Goal: Task Accomplishment & Management: Understand process/instructions

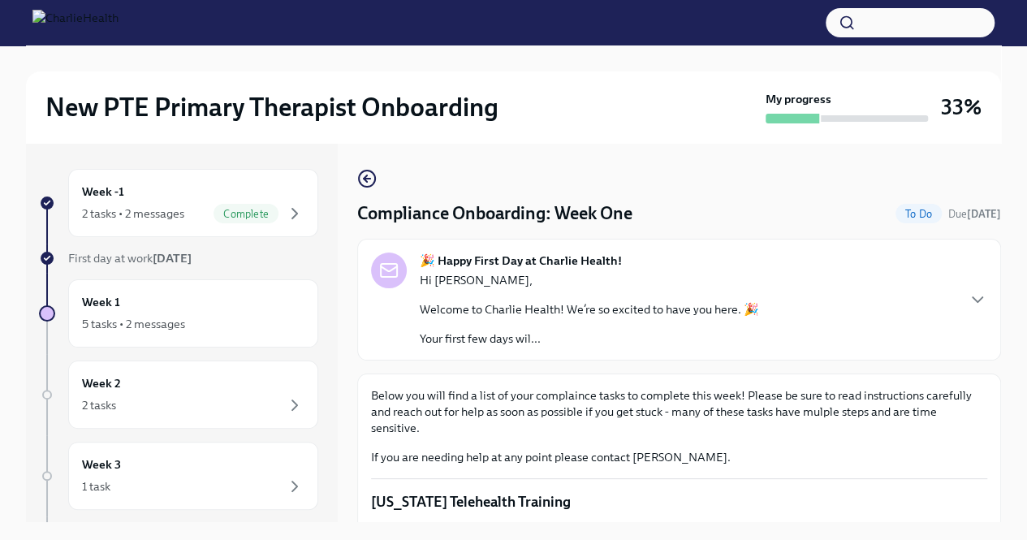
drag, startPoint x: 986, startPoint y: 192, endPoint x: 994, endPoint y: 222, distance: 30.3
click at [994, 222] on div "Compliance Onboarding: Week One To Do Due [DATE] 🎉 Happy First Day at Charlie H…" at bounding box center [679, 332] width 644 height 379
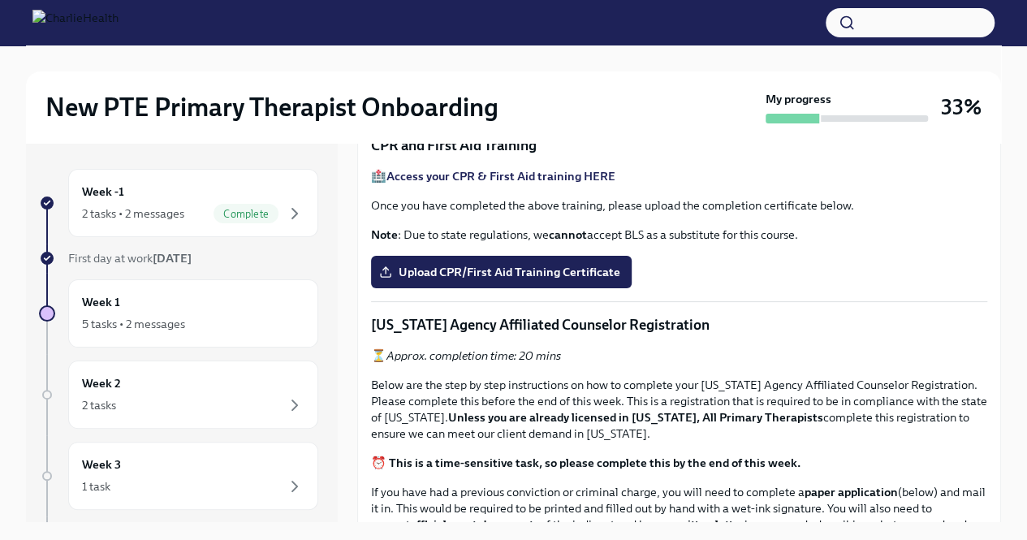
scroll to position [623, 0]
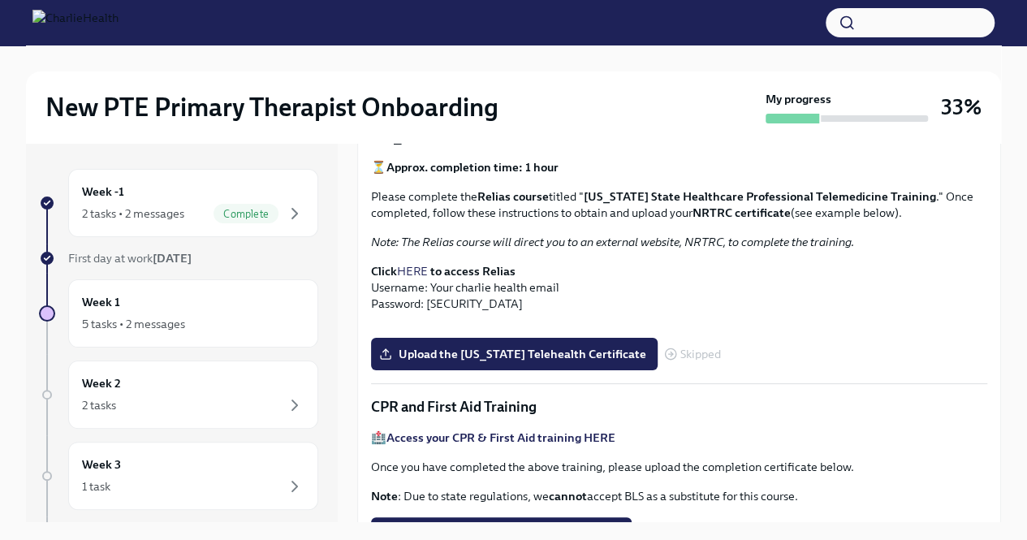
scroll to position [401, 0]
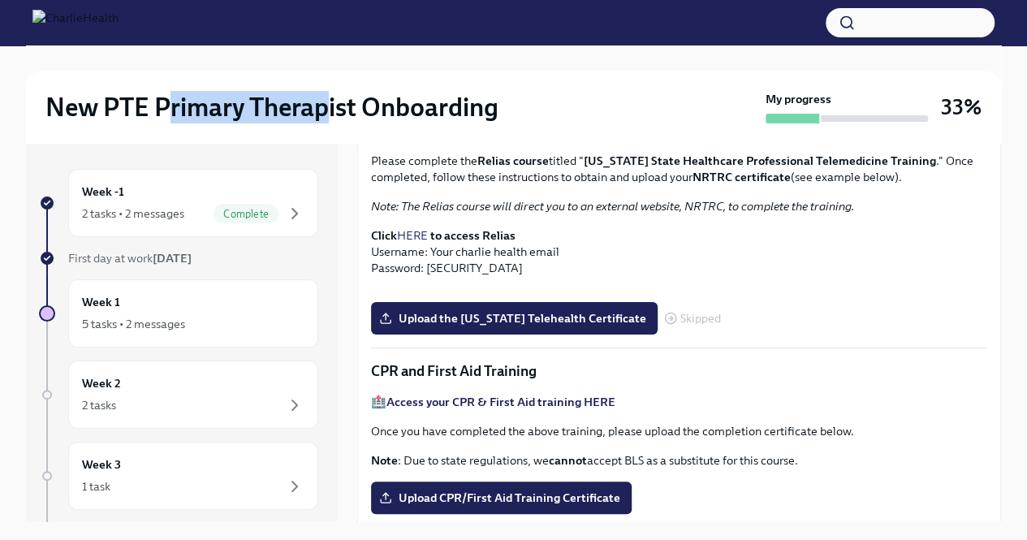
drag, startPoint x: 169, startPoint y: 105, endPoint x: 328, endPoint y: 118, distance: 159.7
click at [328, 118] on h2 "New PTE Primary Therapist Onboarding" at bounding box center [271, 107] width 453 height 32
click at [287, 211] on icon "button" at bounding box center [294, 213] width 19 height 19
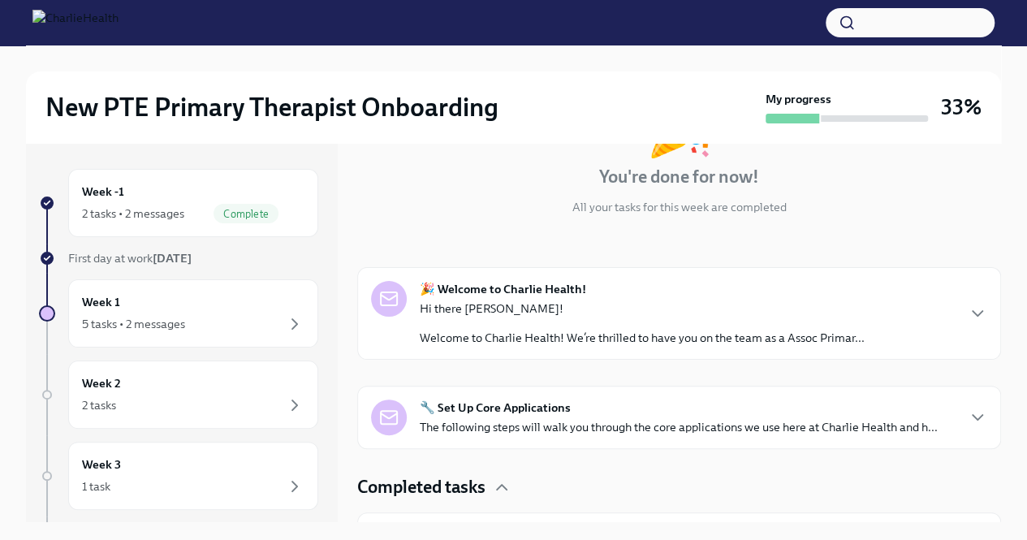
scroll to position [145, 0]
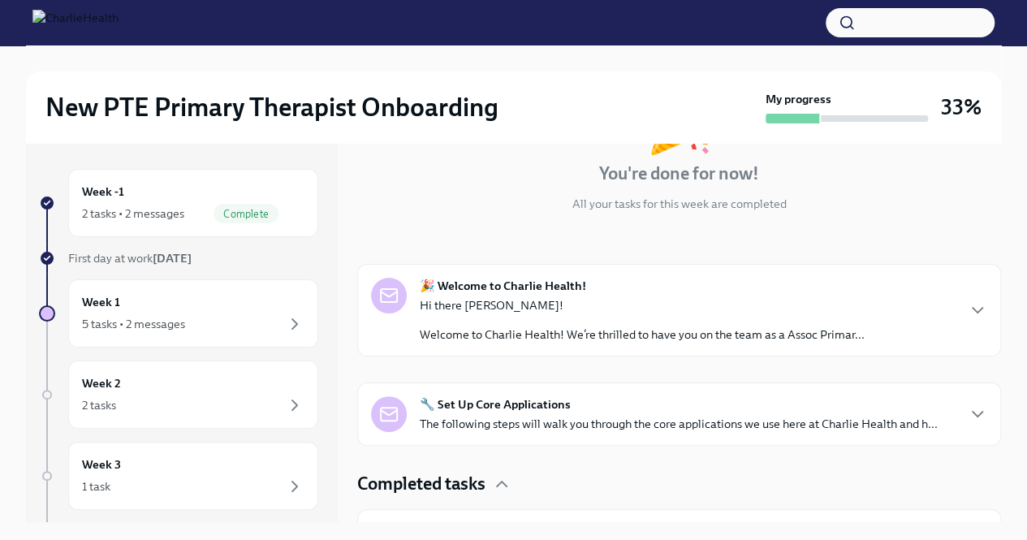
click at [799, 327] on p "Welcome to Charlie Health! We’re thrilled to have you on the team as a Assoc Pr…" at bounding box center [642, 335] width 445 height 16
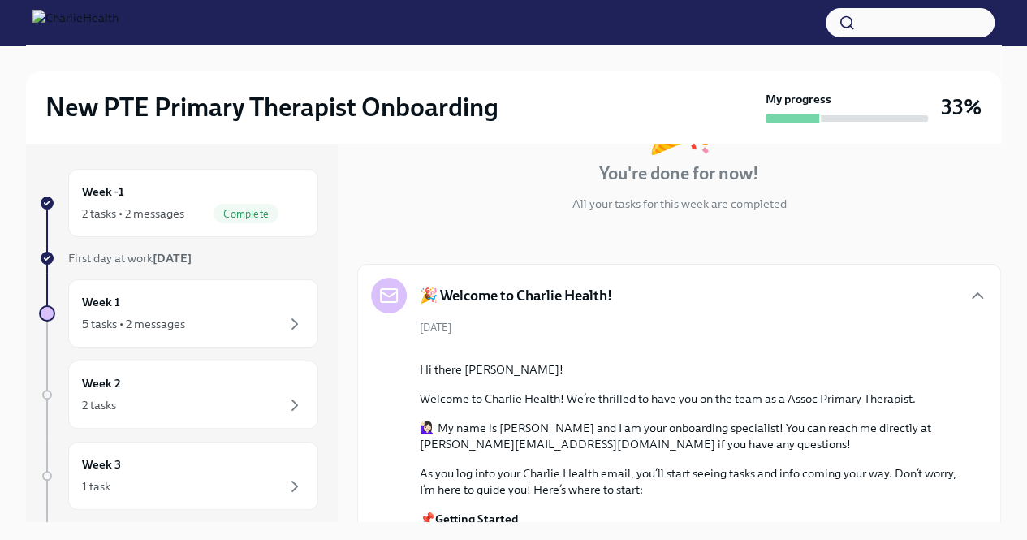
scroll to position [439, 0]
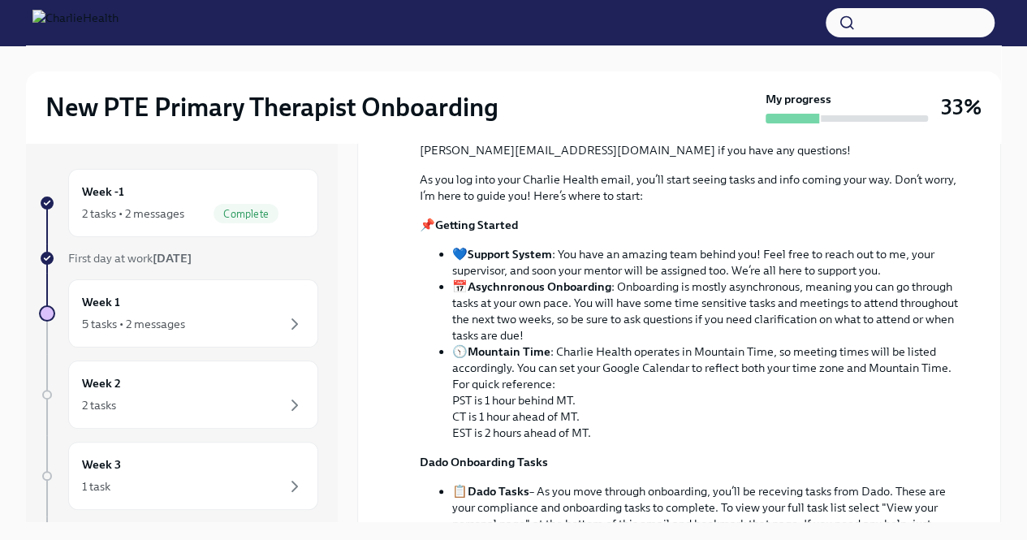
drag, startPoint x: 788, startPoint y: 257, endPoint x: 872, endPoint y: 265, distance: 84.8
click at [872, 265] on div "Hi there [PERSON_NAME]! Welcome to Charlie Health! We’re thrilled to have you o…" at bounding box center [691, 406] width 542 height 679
click at [845, 266] on div "Hi there [PERSON_NAME]! Welcome to Charlie Health! We’re thrilled to have you o…" at bounding box center [691, 406] width 542 height 679
drag, startPoint x: 784, startPoint y: 257, endPoint x: 909, endPoint y: 262, distance: 125.2
click at [909, 113] on p "Welcome to Charlie Health! We’re thrilled to have you on the team as a Assoc Pr…" at bounding box center [691, 105] width 542 height 16
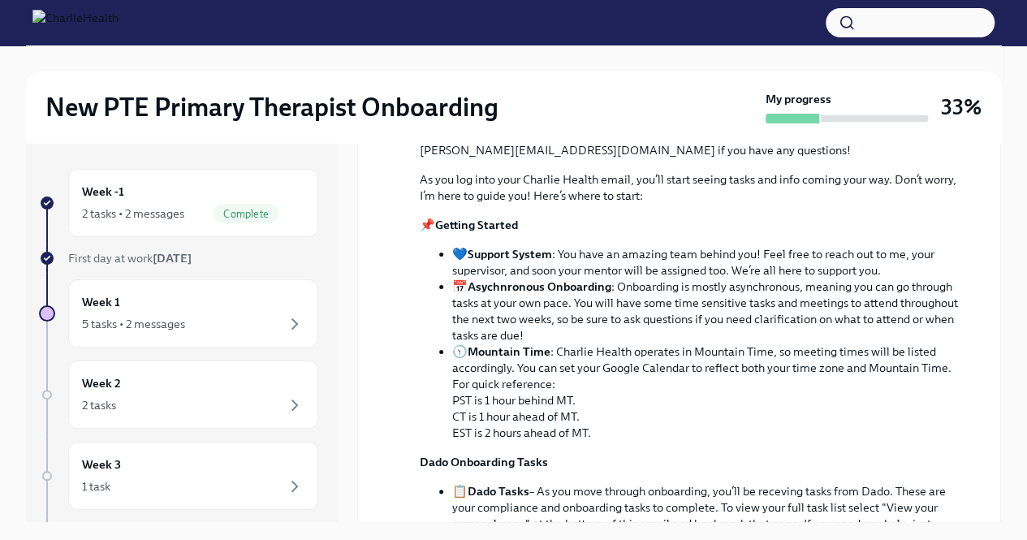
copy p "Assoc Primary Therapist"
click at [132, 214] on div "2 tasks • 2 messages" at bounding box center [133, 213] width 102 height 16
click at [161, 295] on div "Week 1 5 tasks • 2 messages" at bounding box center [193, 313] width 223 height 41
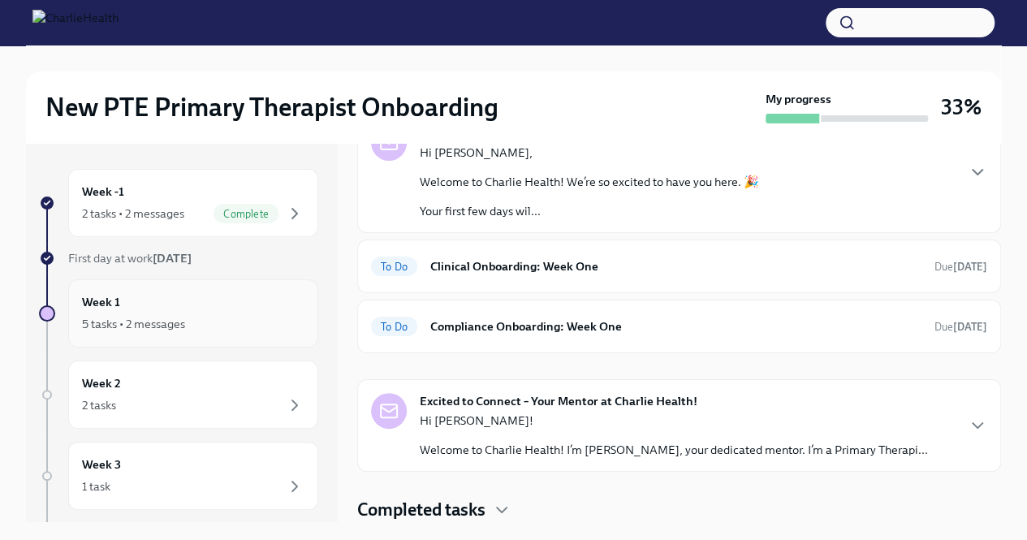
scroll to position [104, 0]
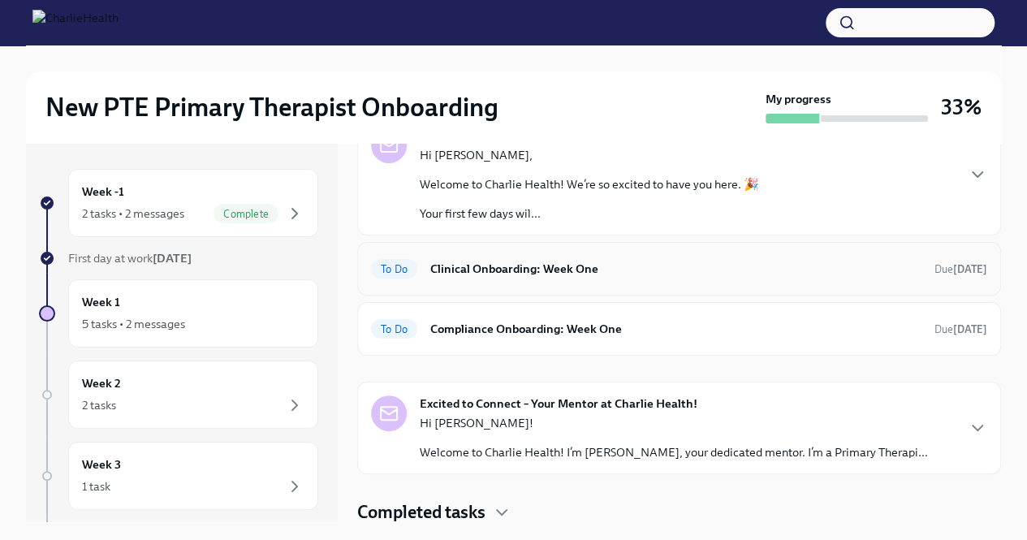
click at [843, 277] on div "To Do Clinical Onboarding: Week One Due [DATE]" at bounding box center [679, 269] width 616 height 26
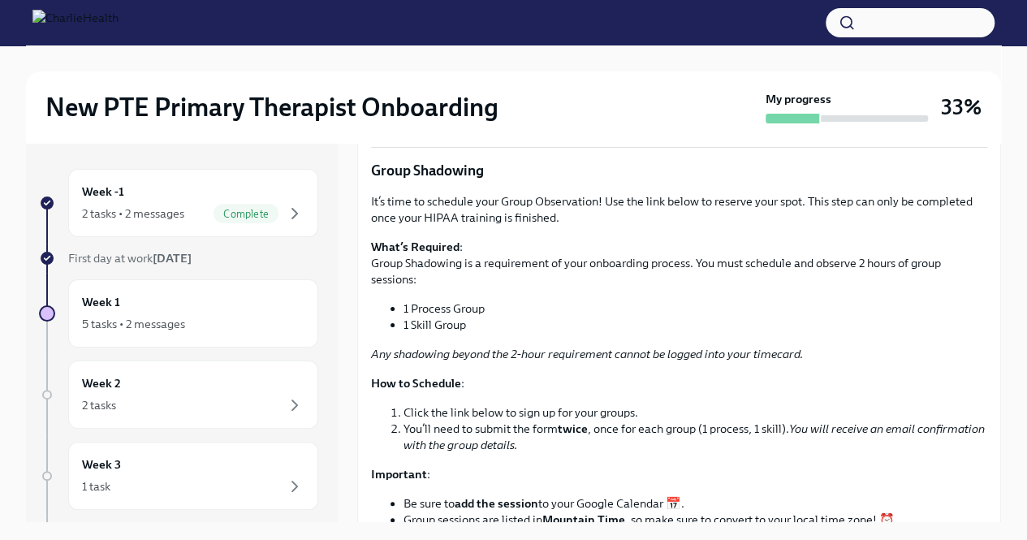
scroll to position [1600, 0]
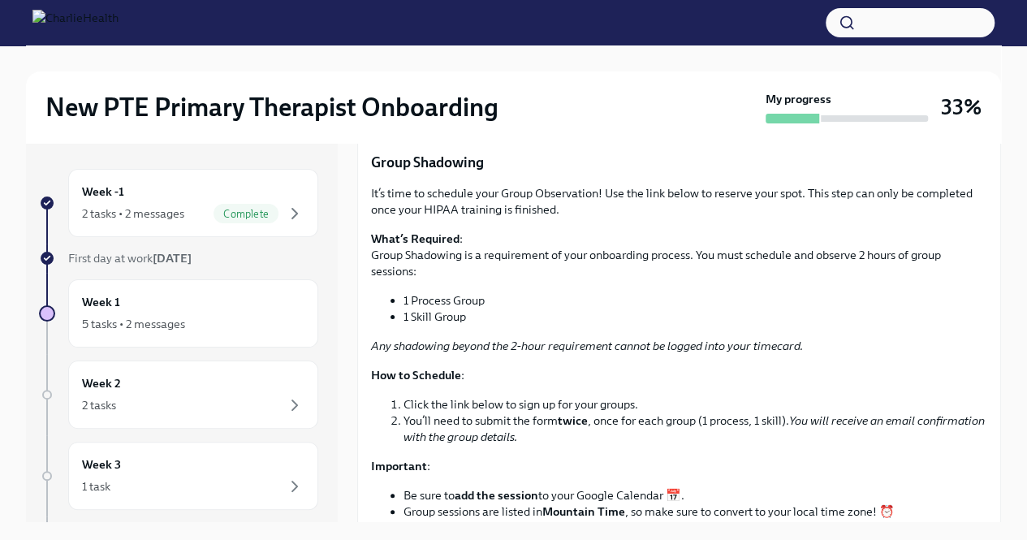
click at [577, 126] on button "I have set up a time to meet with my mentor" at bounding box center [501, 109] width 261 height 32
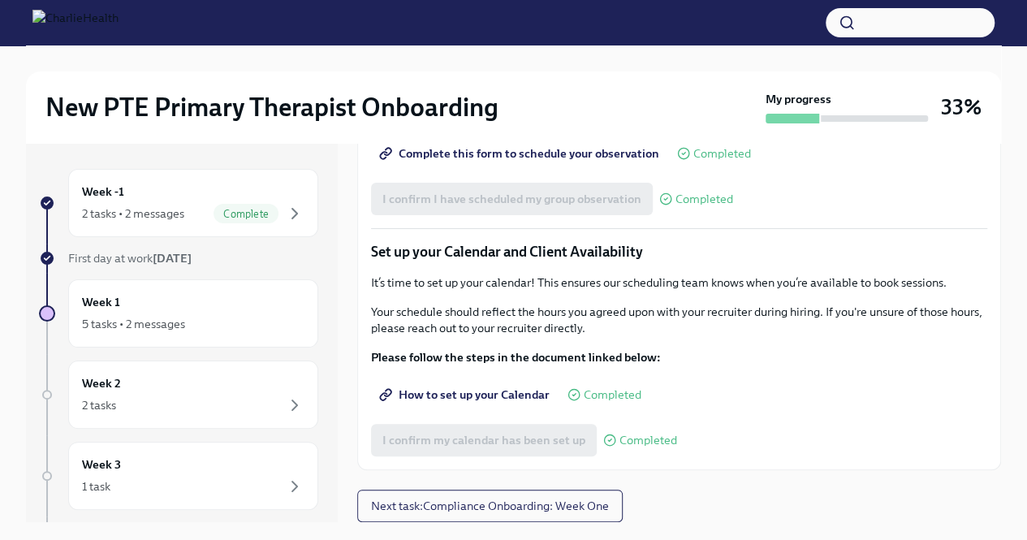
scroll to position [2243, 0]
click at [571, 506] on span "Next task : Compliance Onboarding: Week One" at bounding box center [490, 506] width 238 height 16
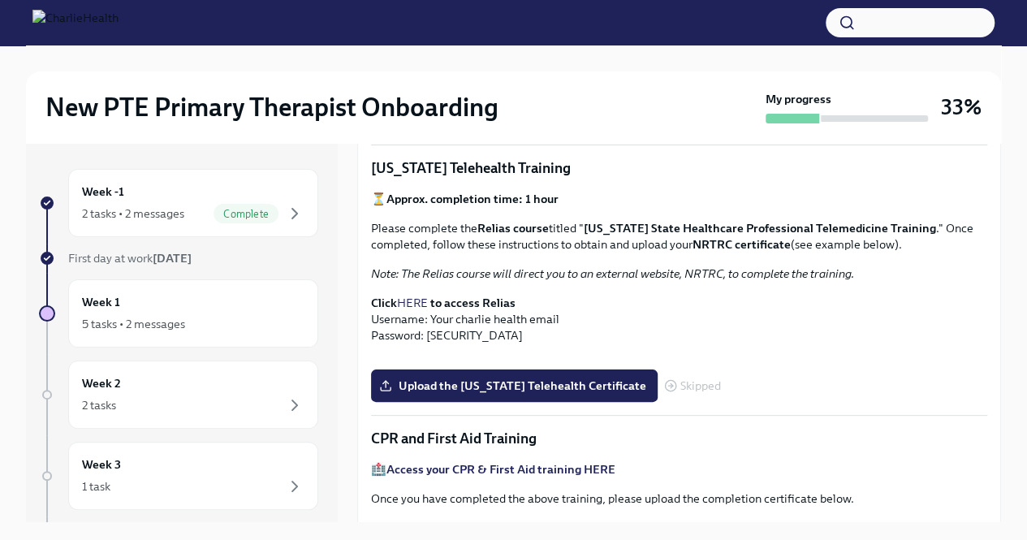
scroll to position [338, 0]
